Goal: Task Accomplishment & Management: Complete application form

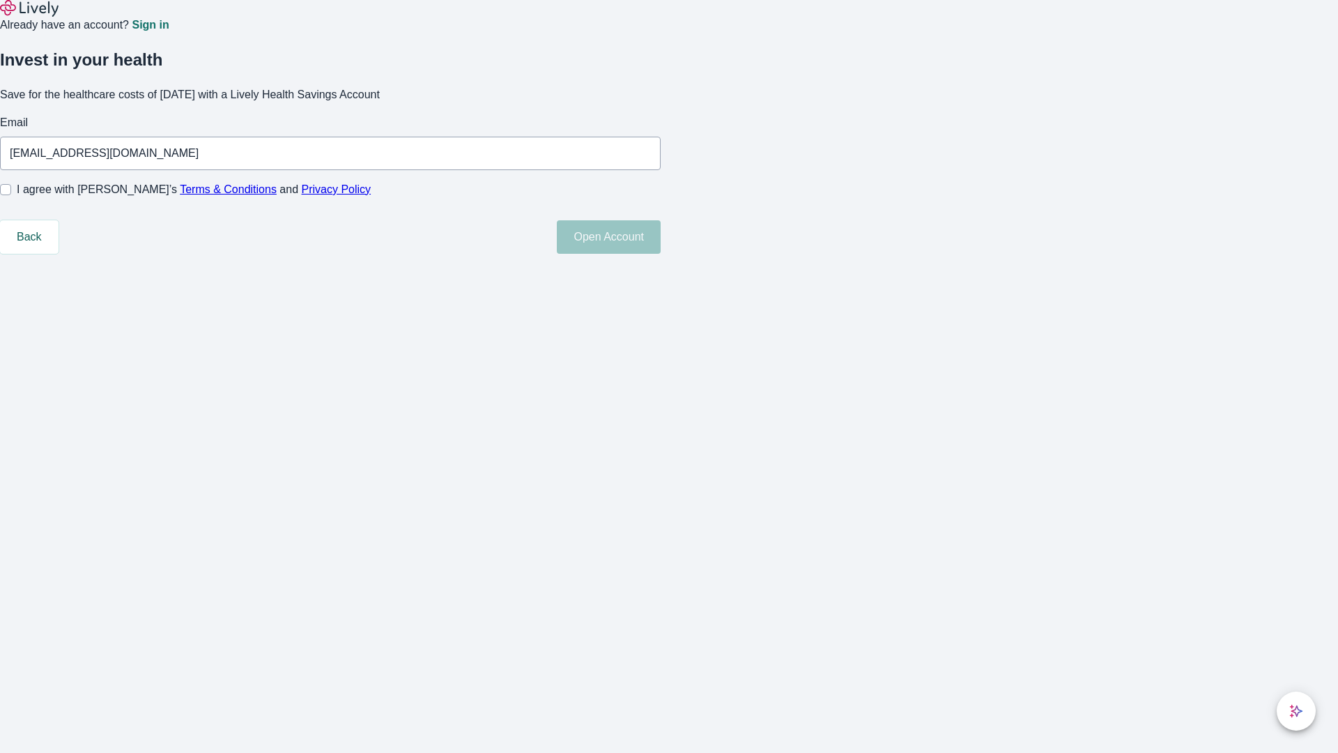
click at [11, 195] on input "I agree with Lively’s Terms & Conditions and Privacy Policy" at bounding box center [5, 189] width 11 height 11
checkbox input "true"
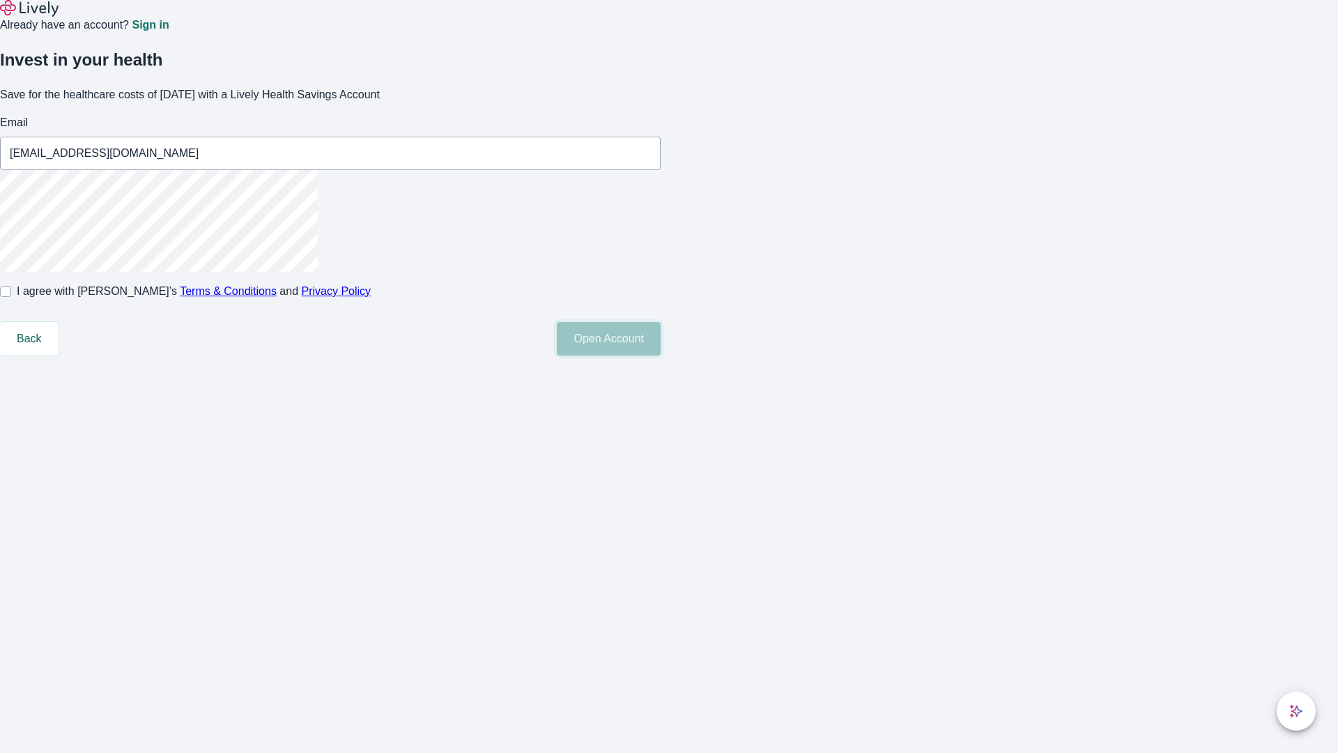
click at [661, 355] on button "Open Account" at bounding box center [609, 338] width 104 height 33
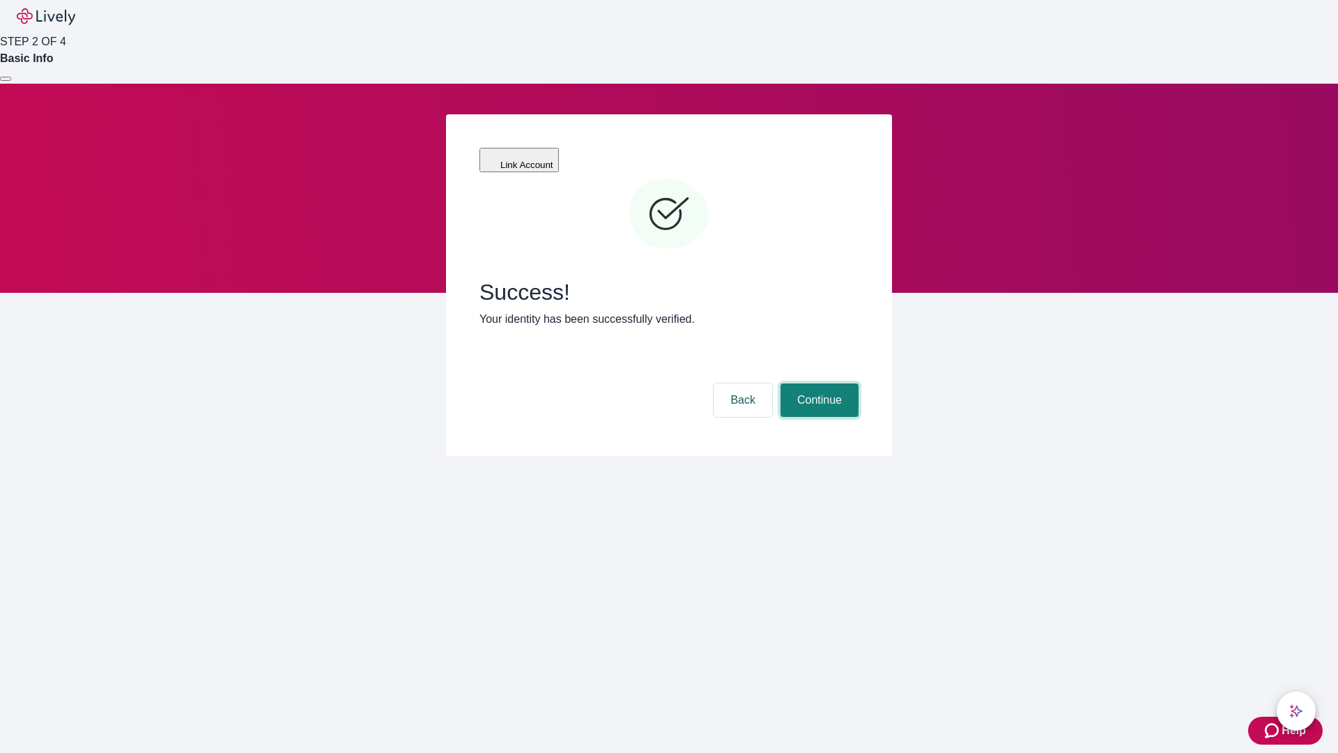
click at [818, 383] on button "Continue" at bounding box center [820, 399] width 78 height 33
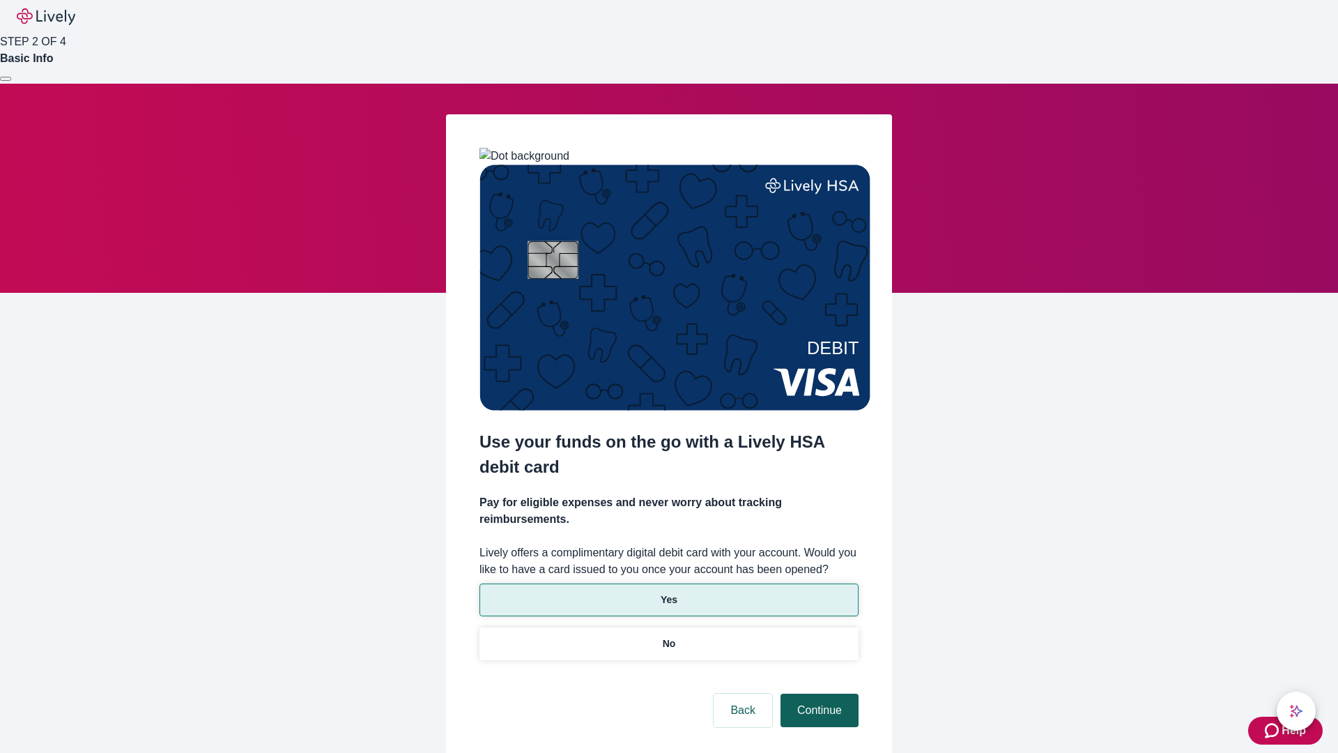
click at [668, 592] on p "Yes" at bounding box center [669, 599] width 17 height 15
click at [818, 693] on button "Continue" at bounding box center [820, 709] width 78 height 33
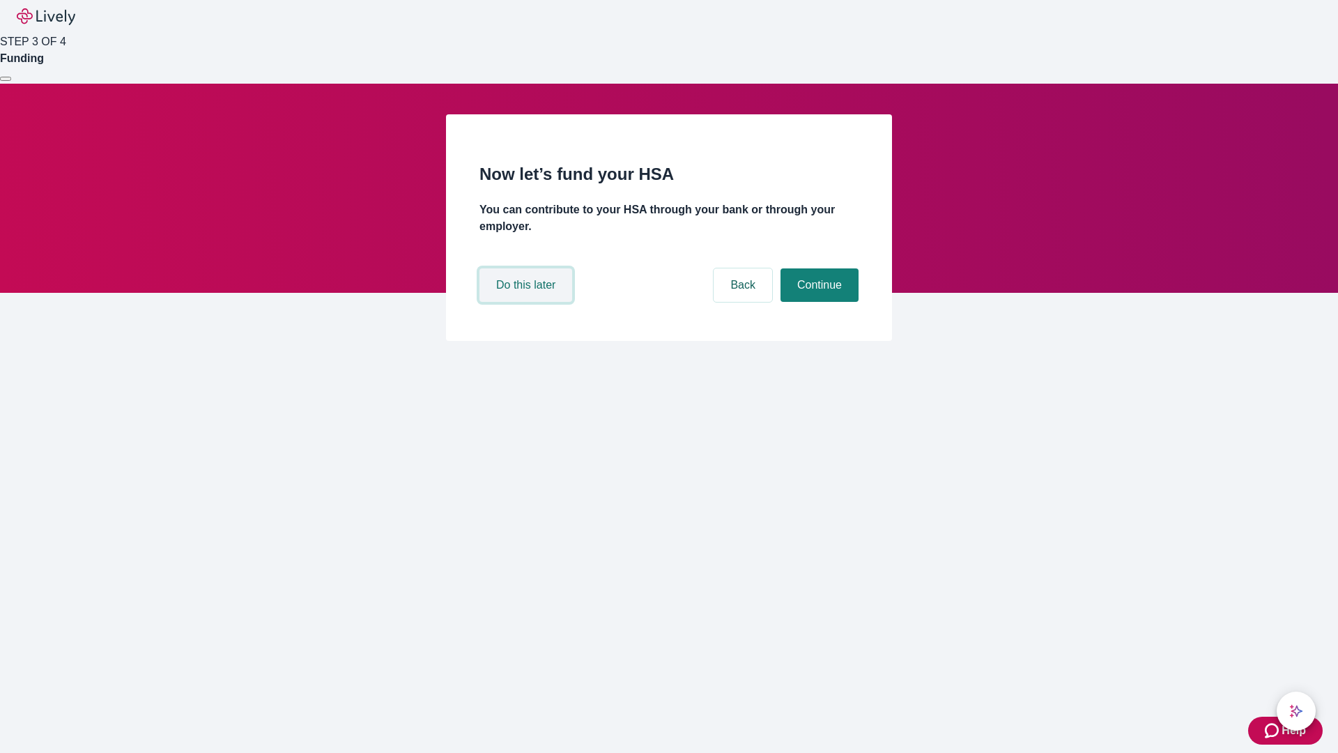
click at [528, 302] on button "Do this later" at bounding box center [526, 284] width 93 height 33
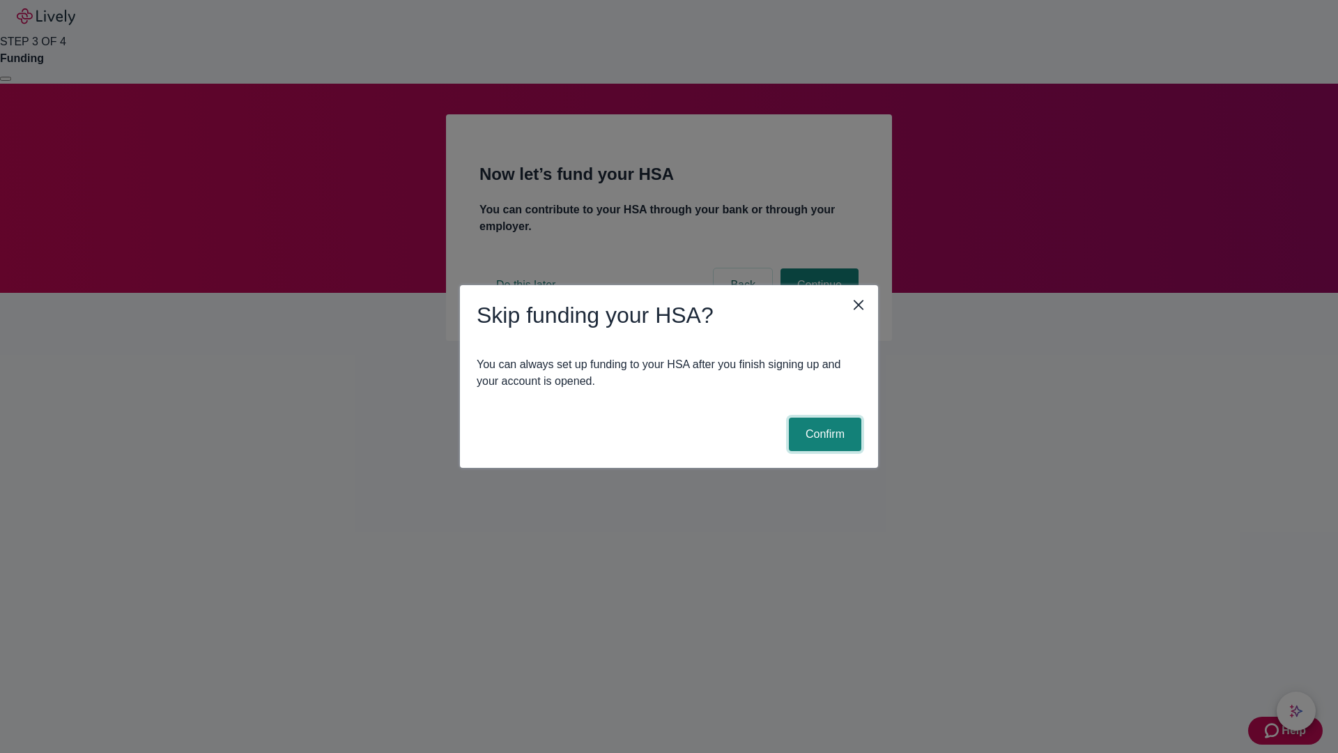
click at [823, 434] on button "Confirm" at bounding box center [825, 433] width 72 height 33
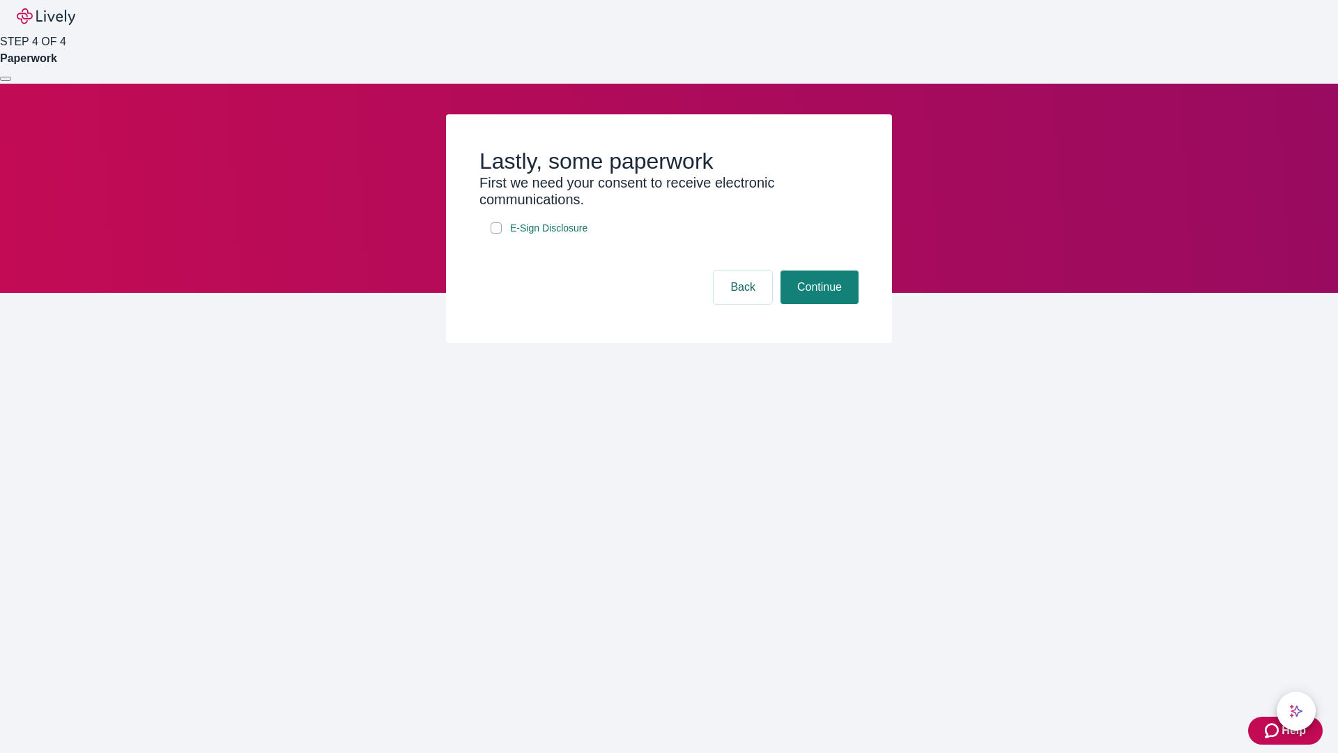
click at [496, 233] on input "E-Sign Disclosure" at bounding box center [496, 227] width 11 height 11
checkbox input "true"
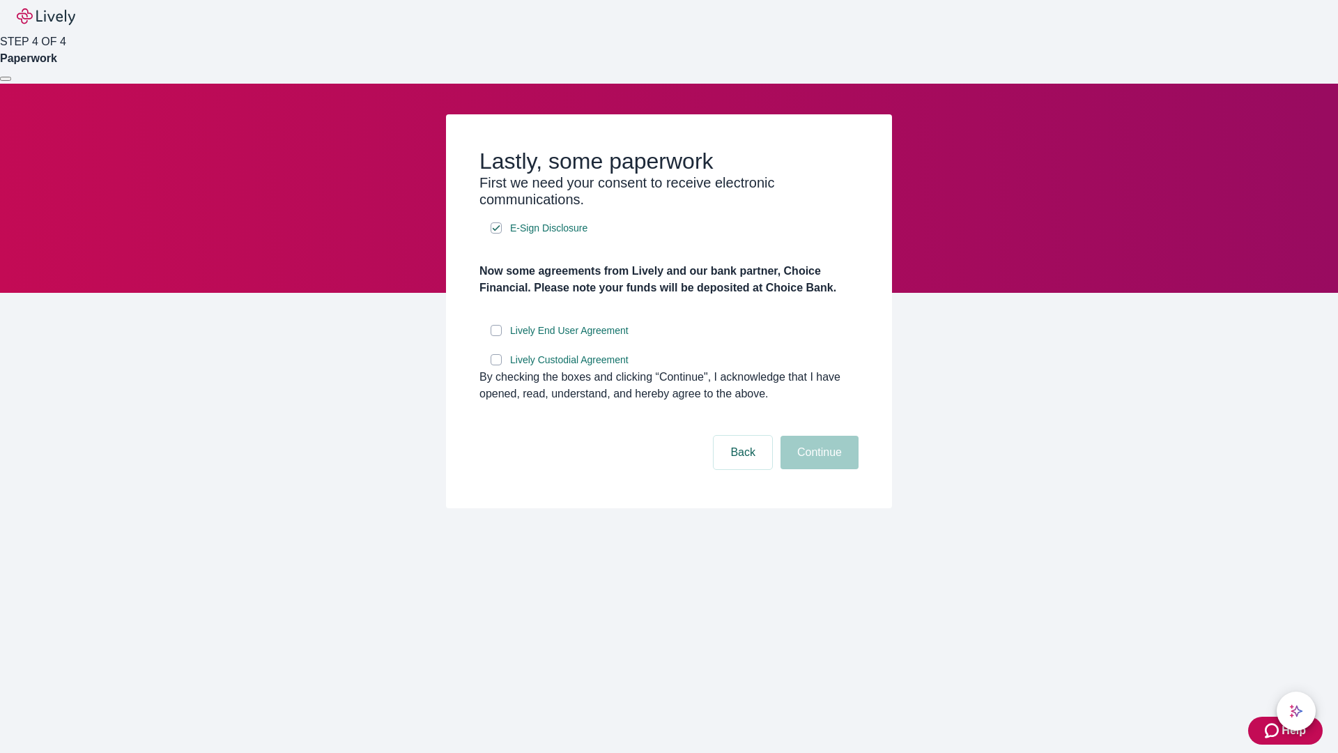
click at [496, 336] on input "Lively End User Agreement" at bounding box center [496, 330] width 11 height 11
checkbox input "true"
click at [496, 365] on input "Lively Custodial Agreement" at bounding box center [496, 359] width 11 height 11
checkbox input "true"
click at [818, 469] on button "Continue" at bounding box center [820, 452] width 78 height 33
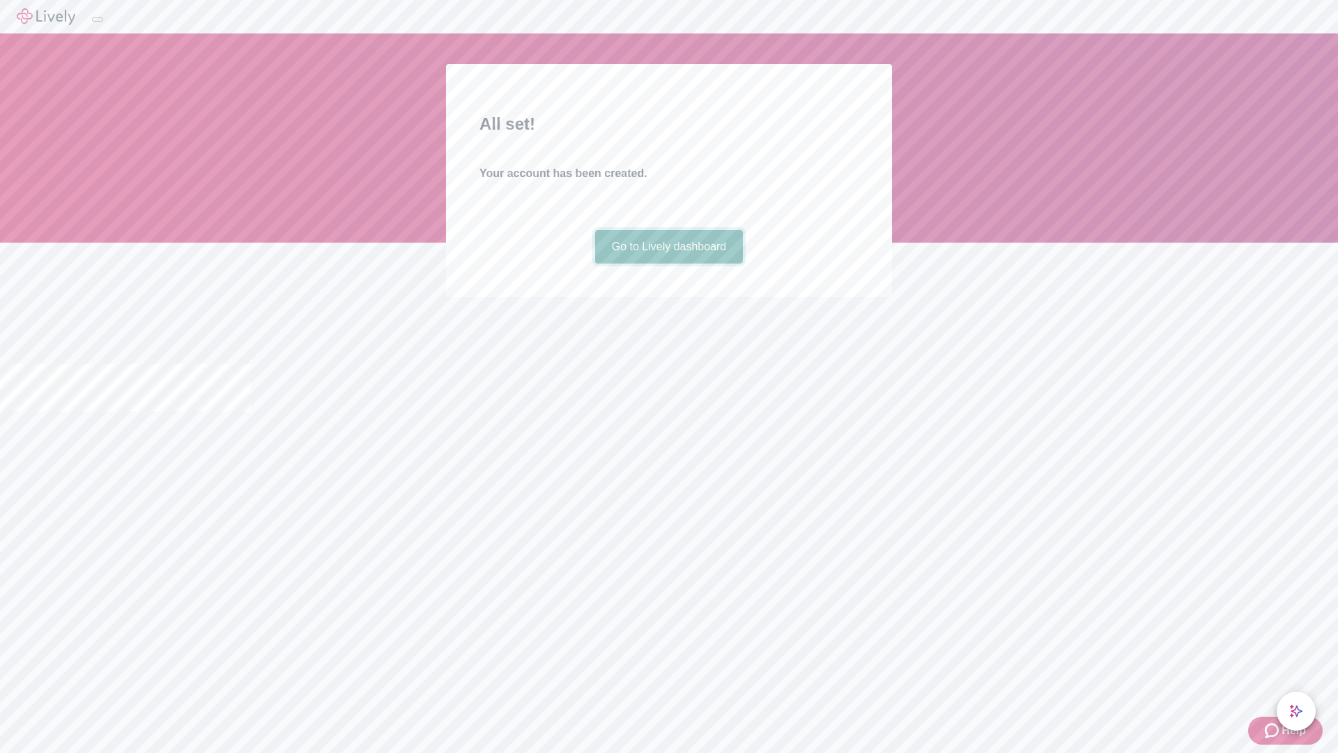
click at [668, 263] on link "Go to Lively dashboard" at bounding box center [669, 246] width 148 height 33
